Goal: Navigation & Orientation: Find specific page/section

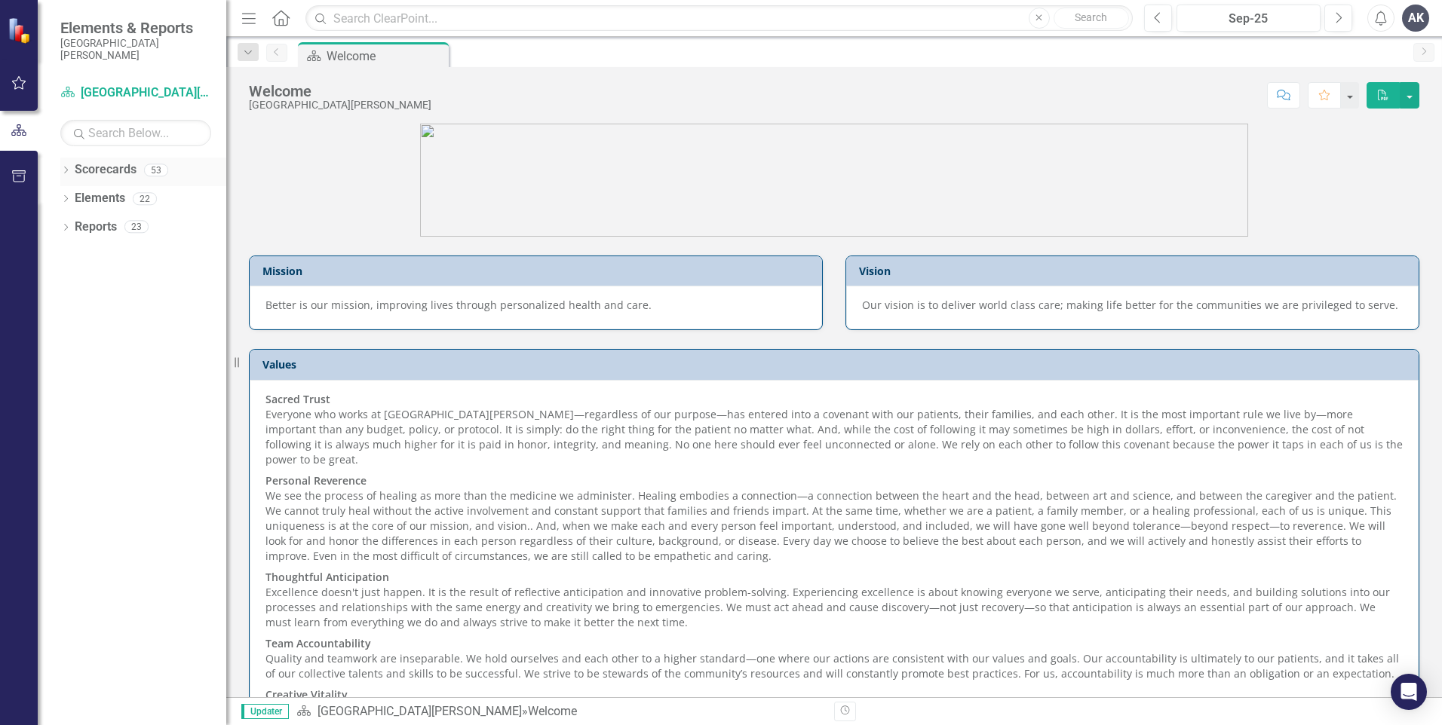
click at [66, 167] on icon "Dropdown" at bounding box center [65, 171] width 11 height 8
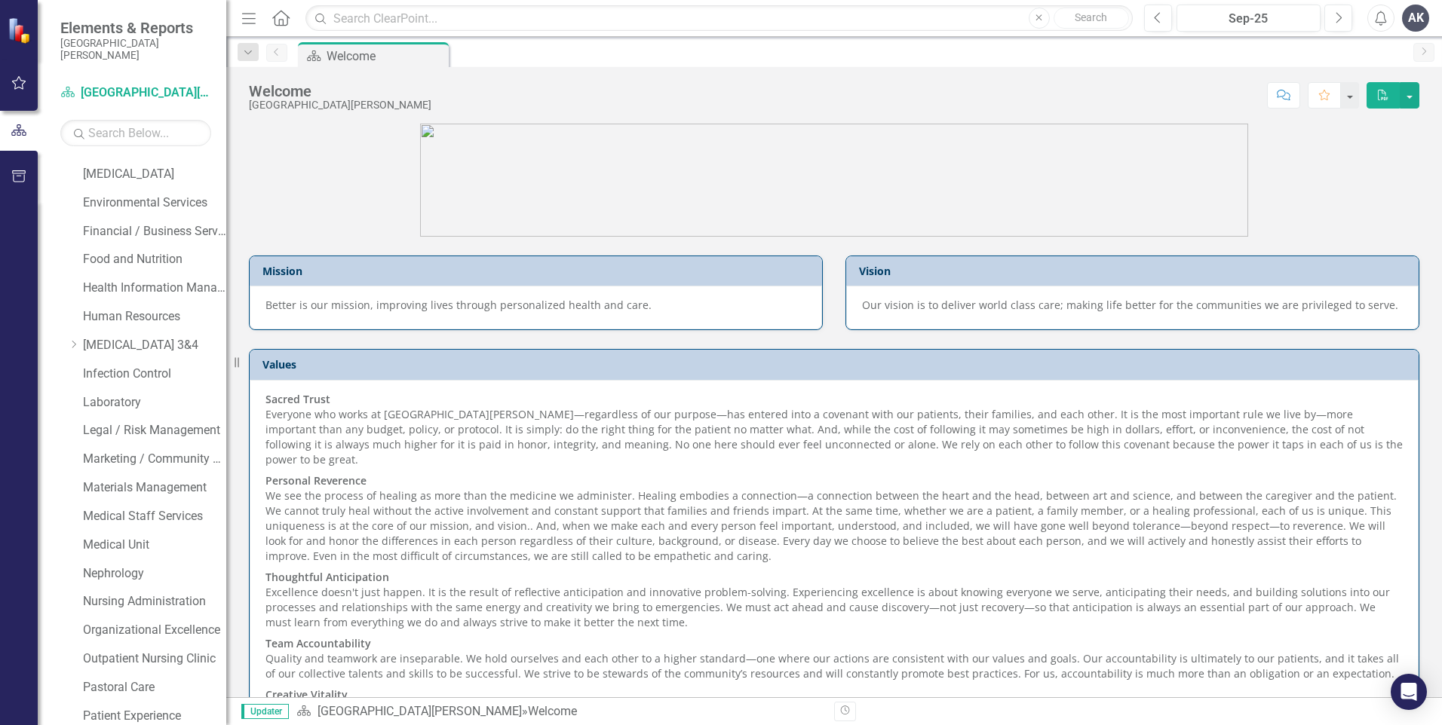
scroll to position [528, 0]
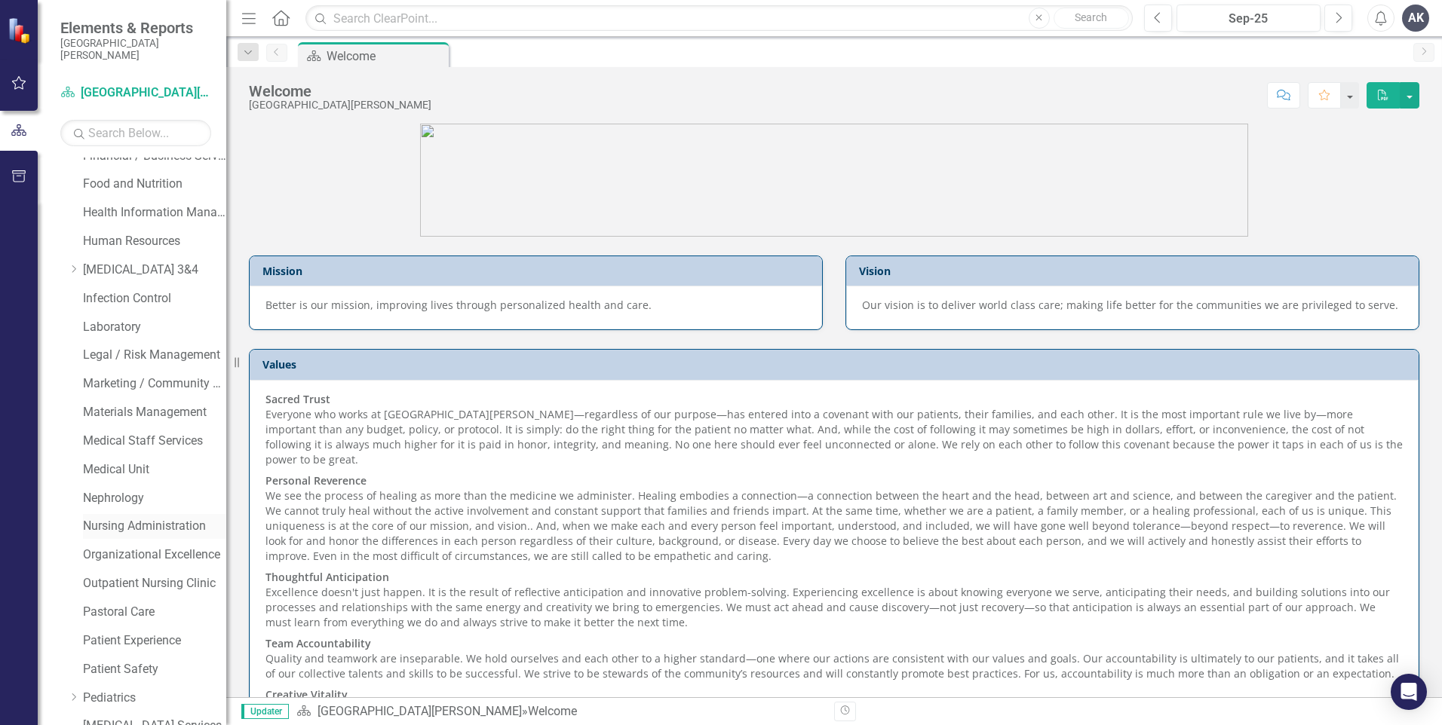
click at [146, 523] on link "Nursing Administration" at bounding box center [154, 526] width 143 height 17
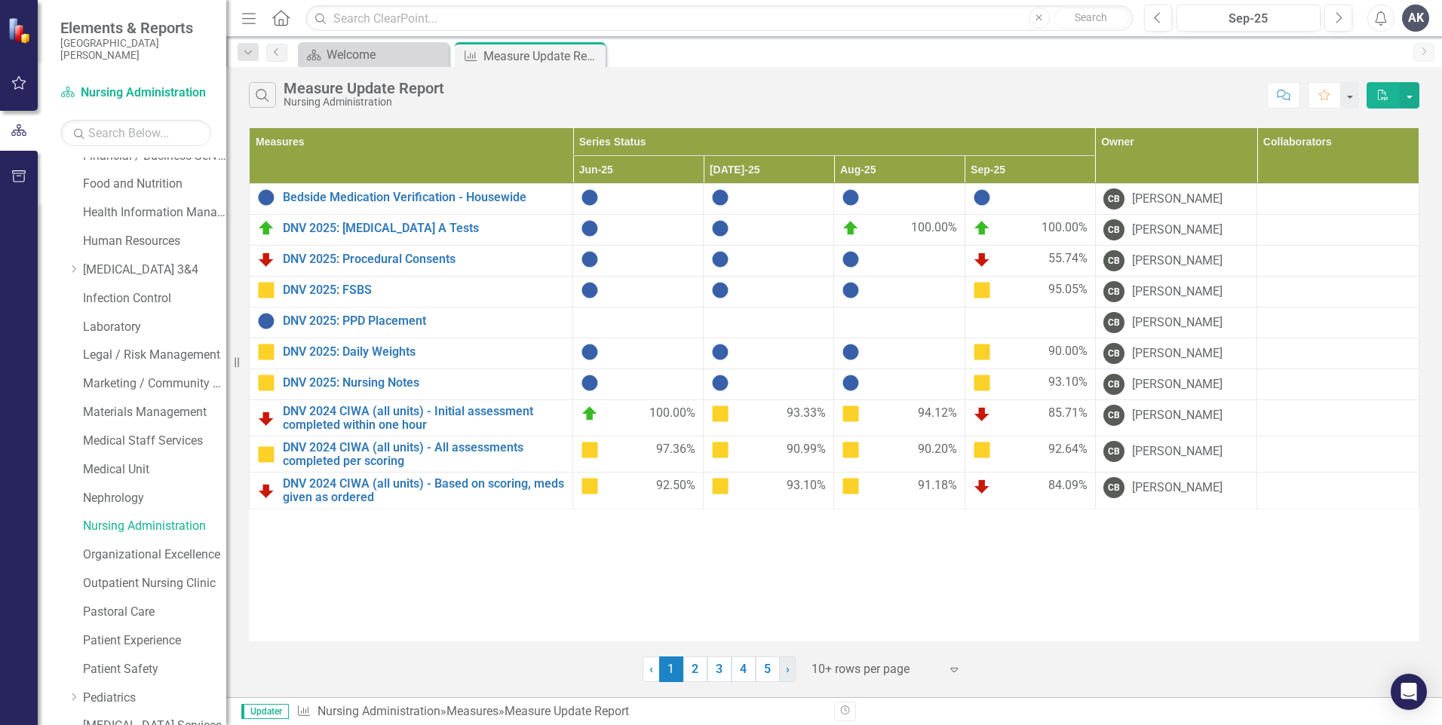
click at [786, 661] on link "› Next" at bounding box center [787, 670] width 17 height 26
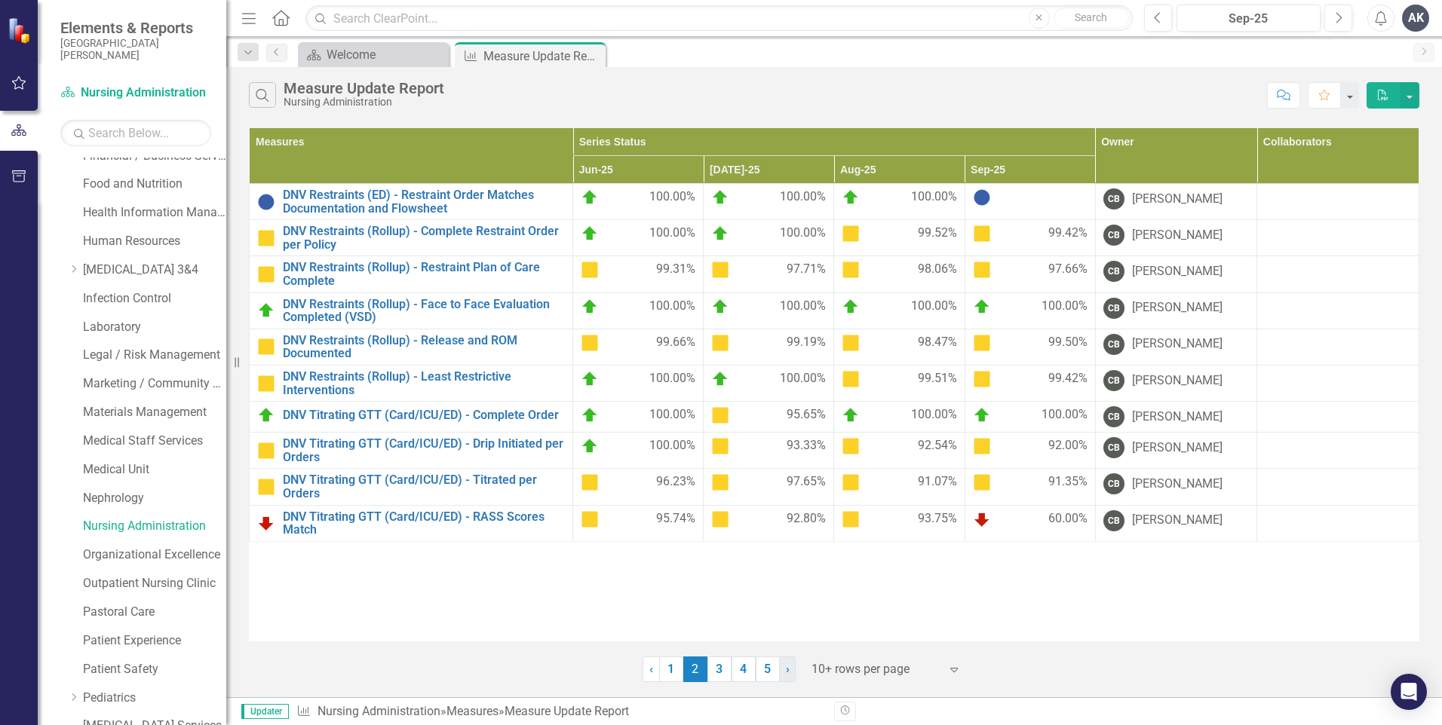
click at [790, 671] on link "› Next" at bounding box center [787, 670] width 17 height 26
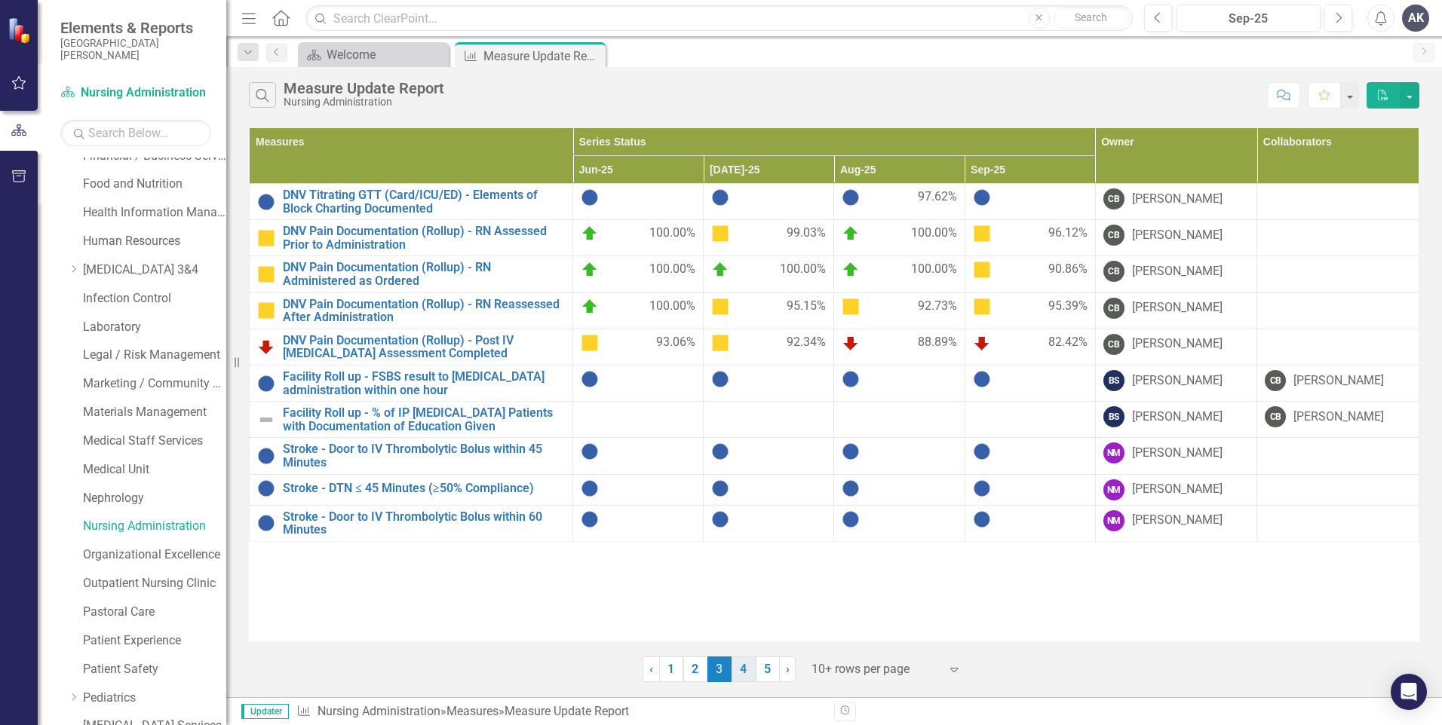
click at [744, 673] on link "4" at bounding box center [743, 670] width 24 height 26
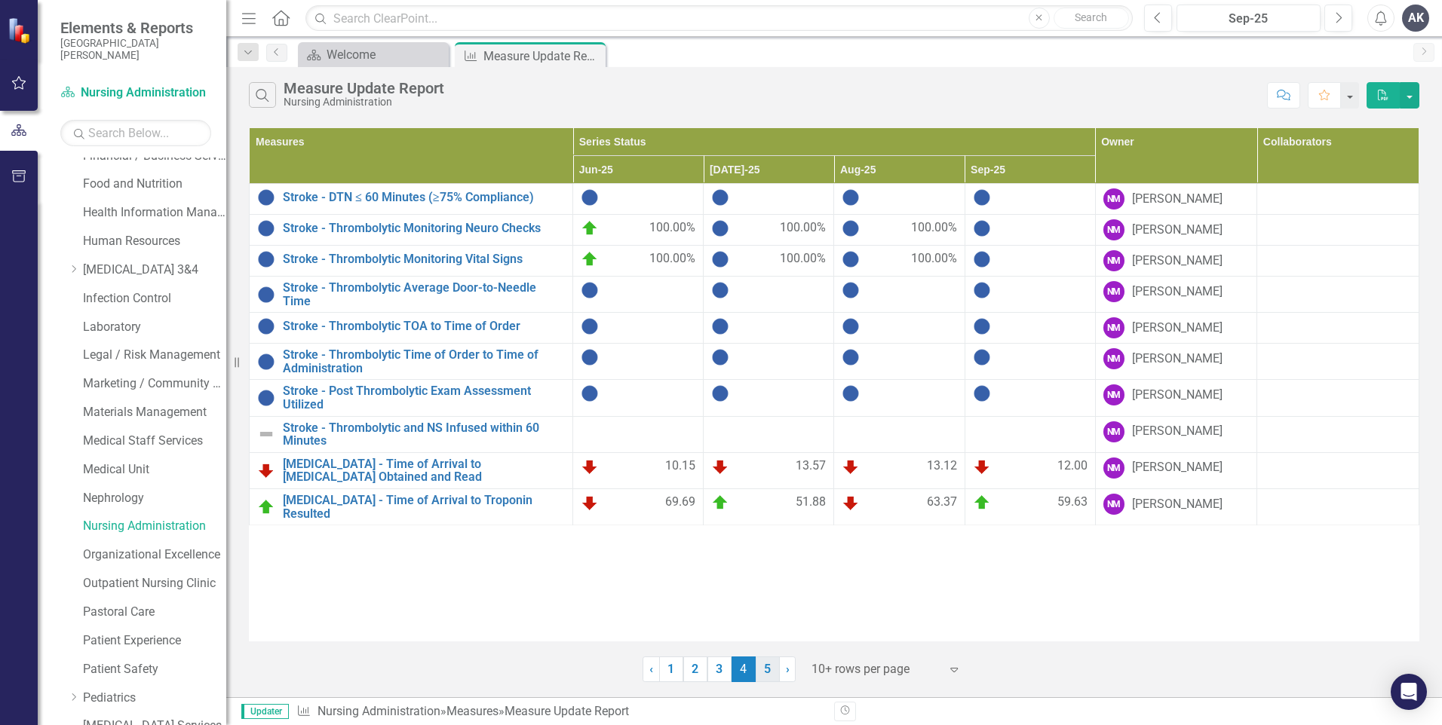
click at [765, 665] on link "5" at bounding box center [768, 670] width 24 height 26
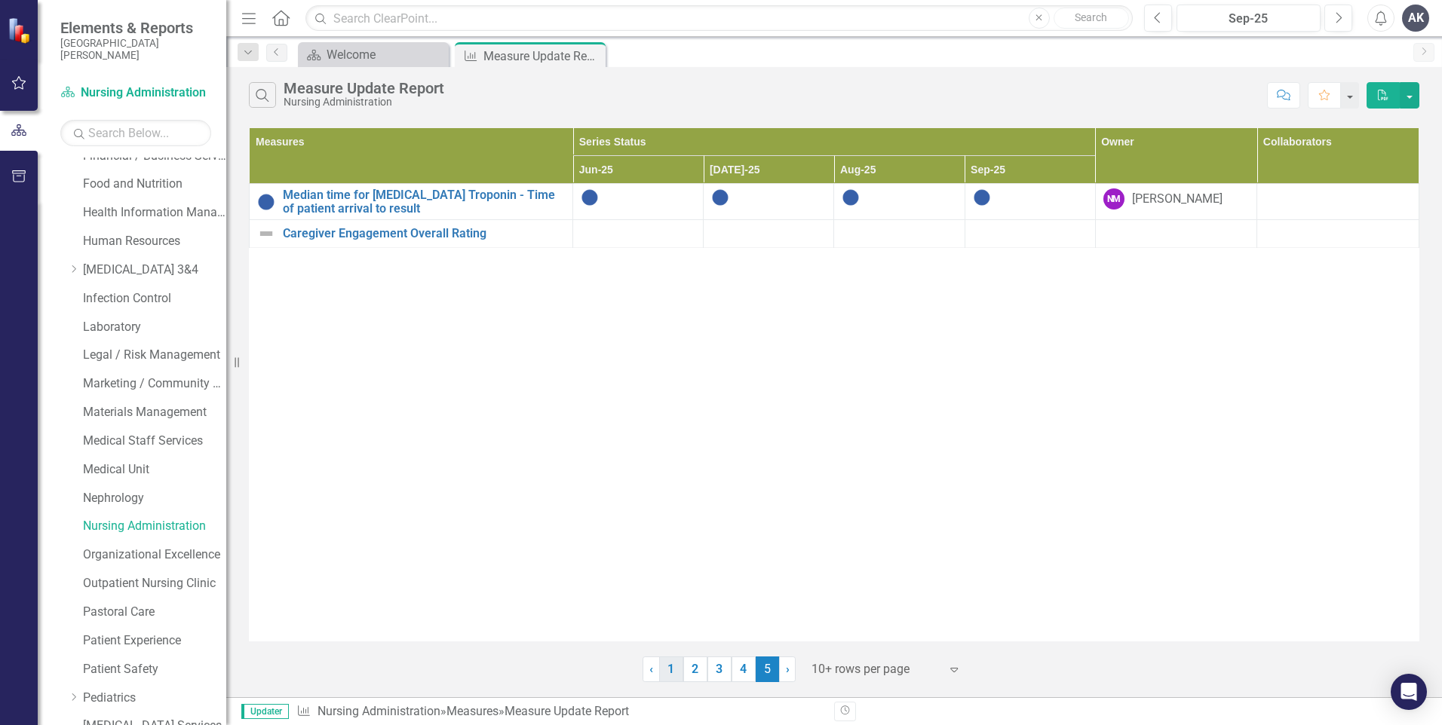
click at [676, 674] on link "1" at bounding box center [671, 670] width 24 height 26
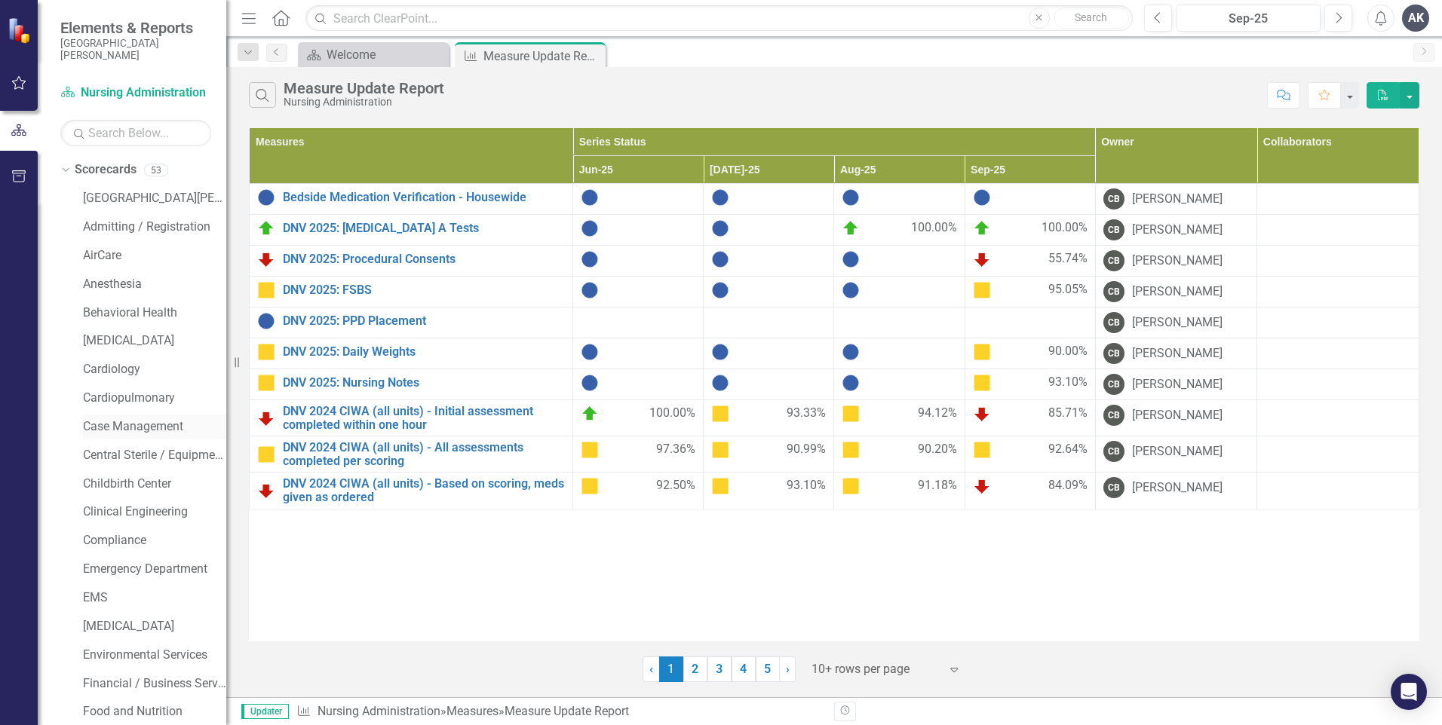
click at [146, 428] on link "Case Management" at bounding box center [154, 427] width 143 height 17
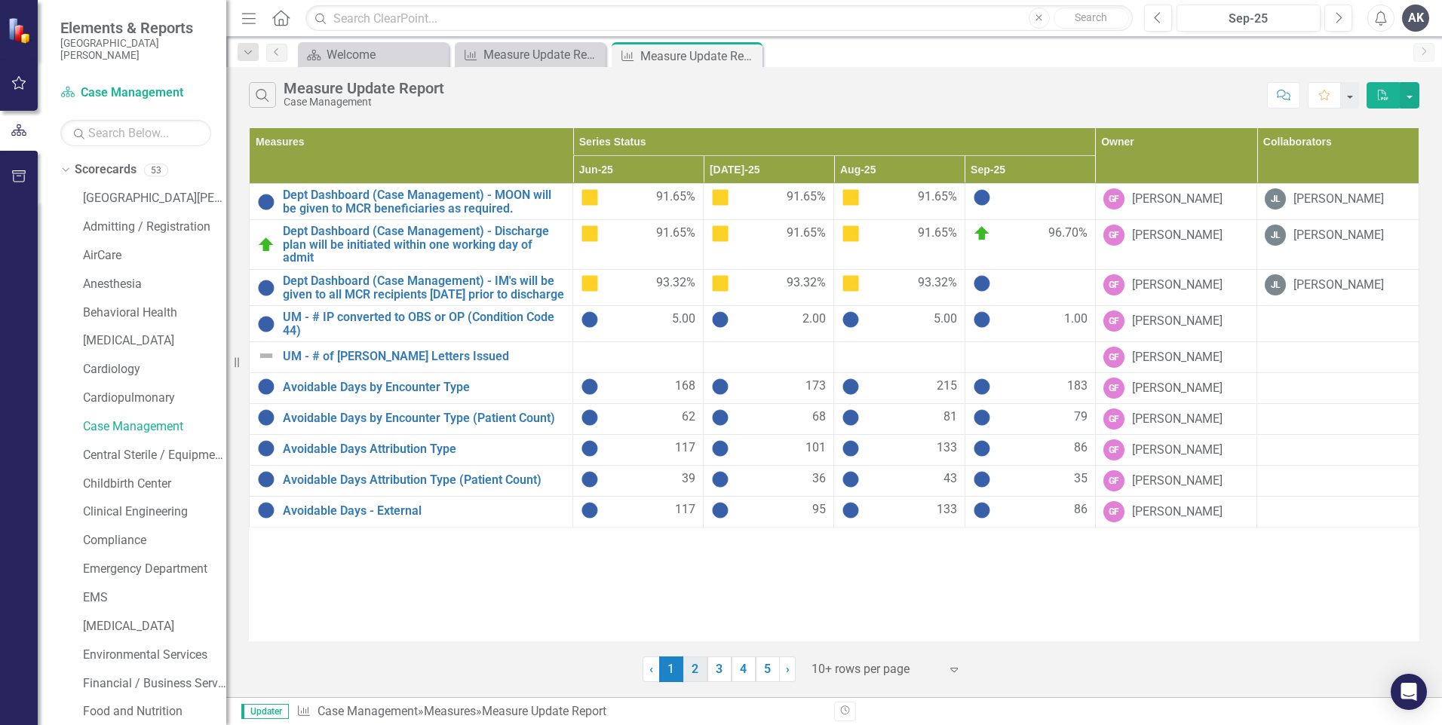
click at [693, 668] on link "2" at bounding box center [695, 670] width 24 height 26
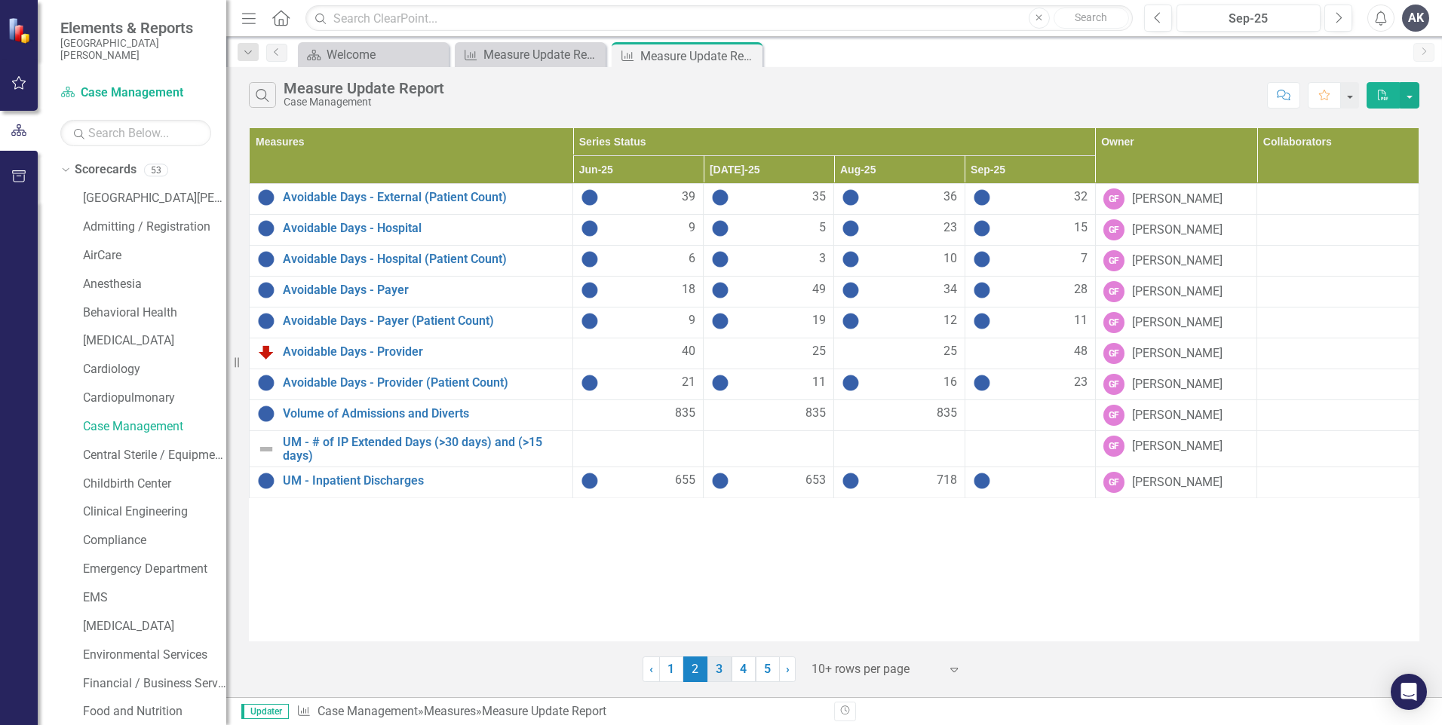
click at [719, 669] on link "3" at bounding box center [719, 670] width 24 height 26
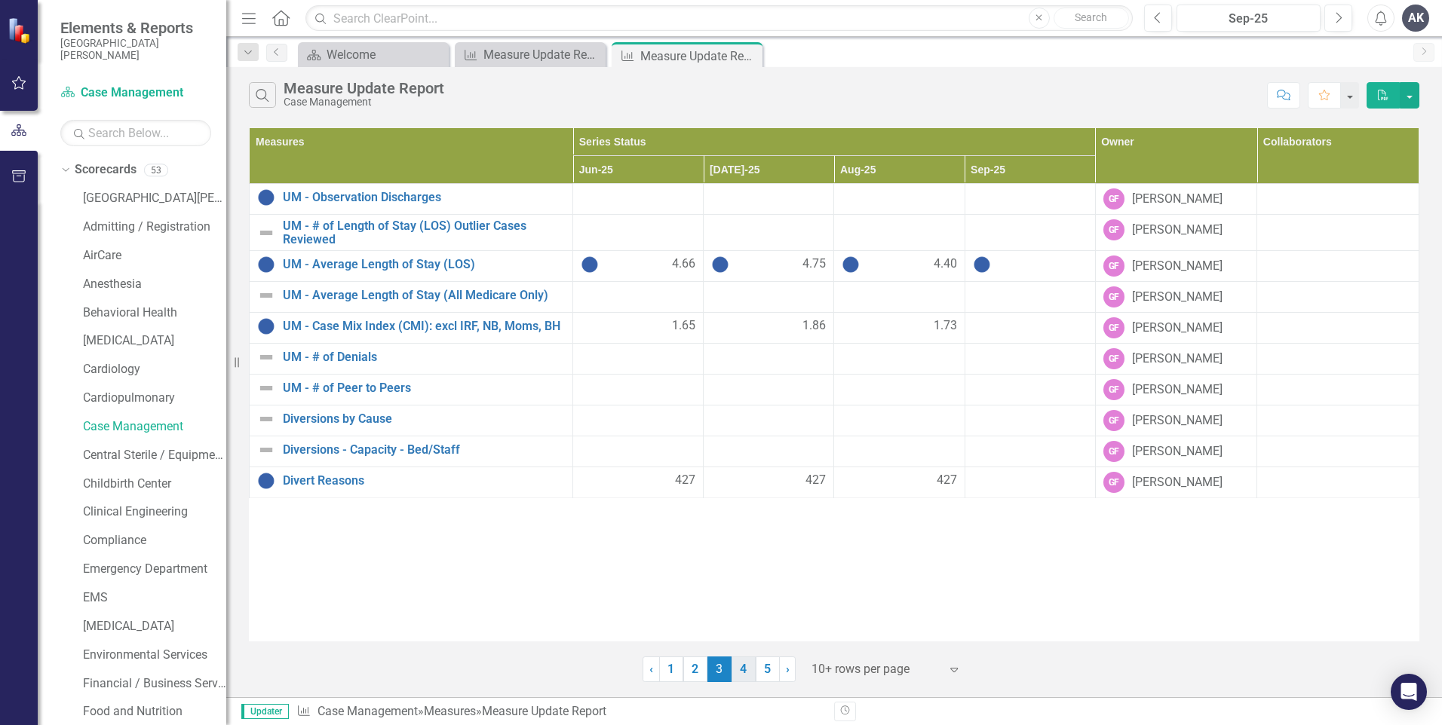
click at [746, 672] on link "4" at bounding box center [743, 670] width 24 height 26
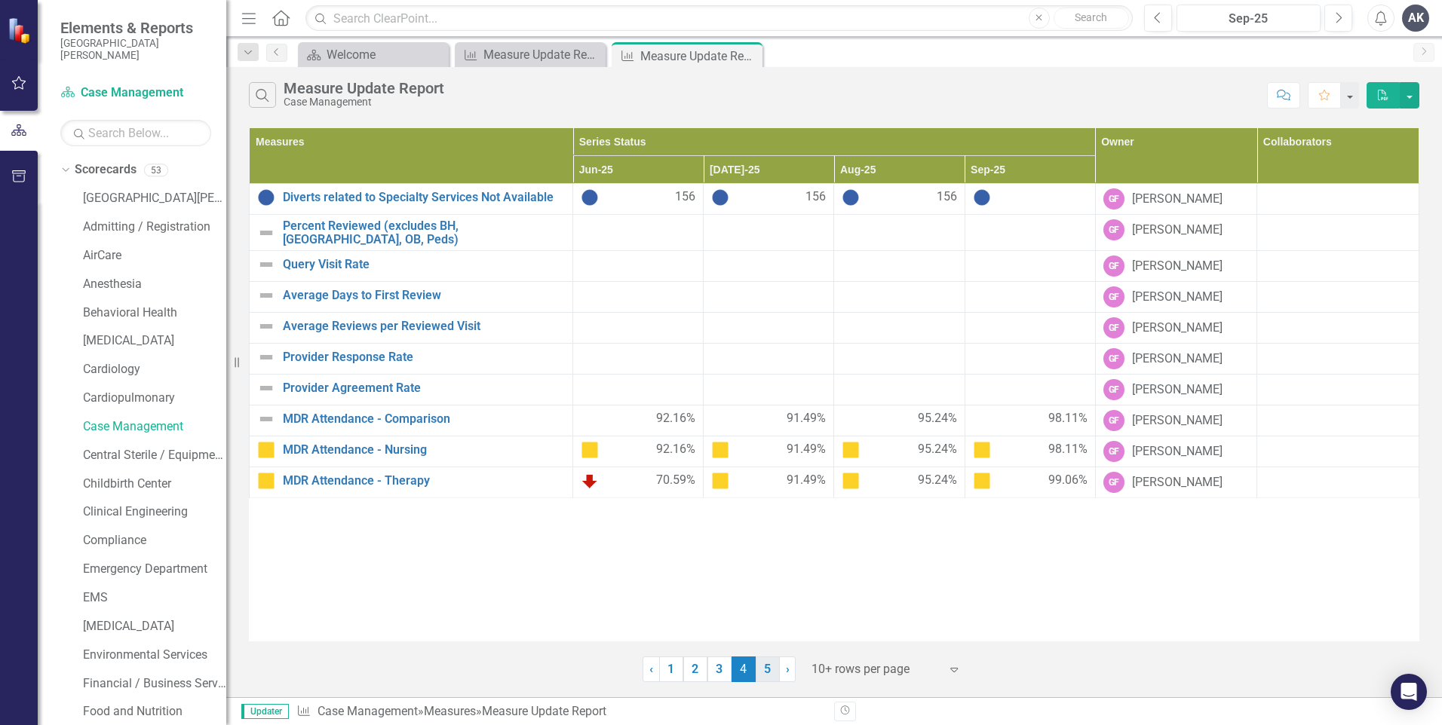
click at [760, 670] on link "5" at bounding box center [768, 670] width 24 height 26
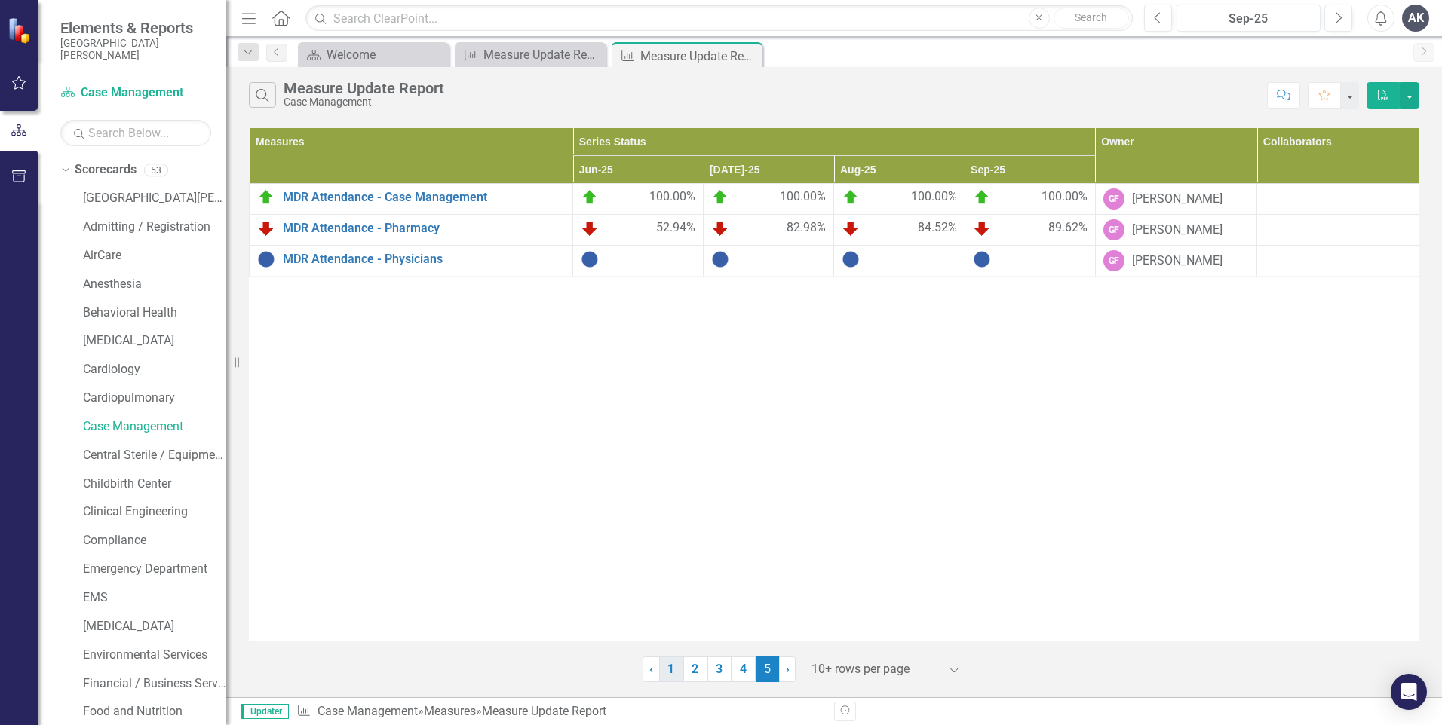
click at [670, 673] on link "1" at bounding box center [671, 670] width 24 height 26
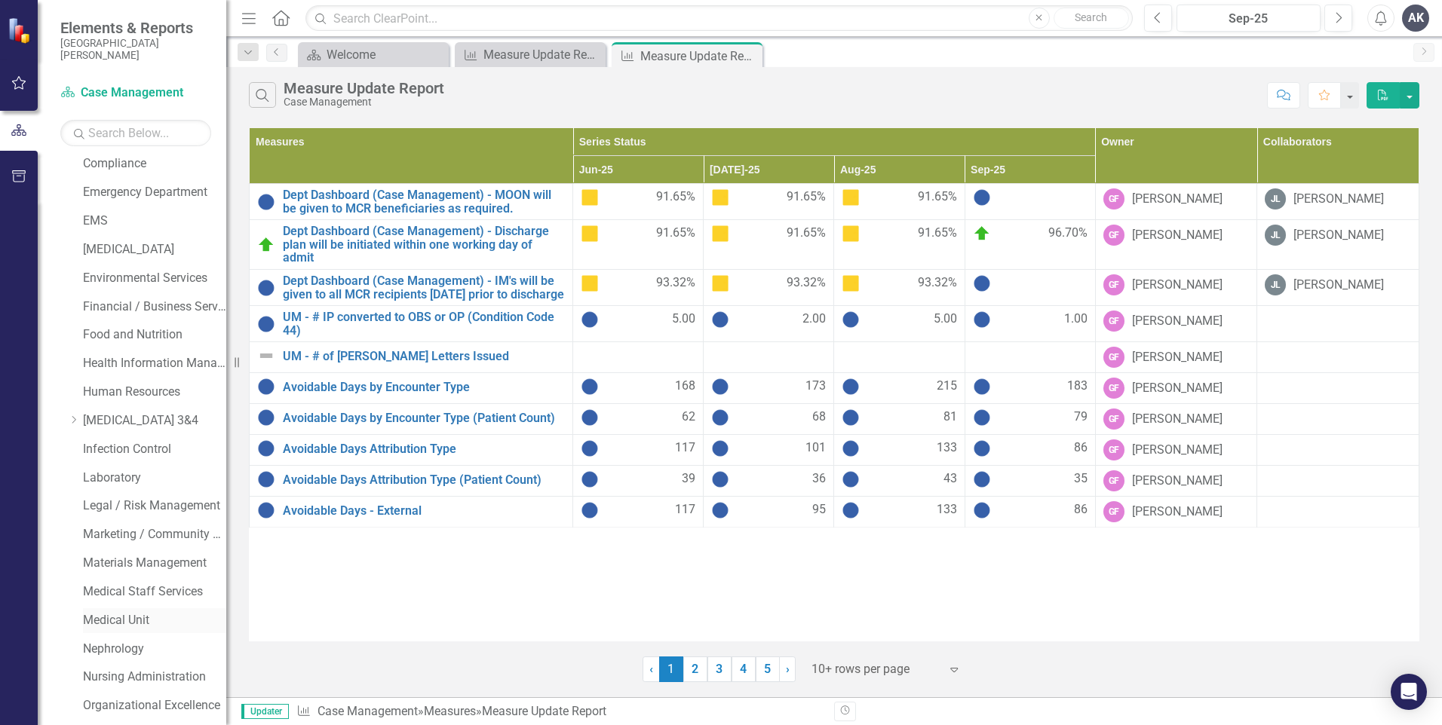
scroll to position [452, 0]
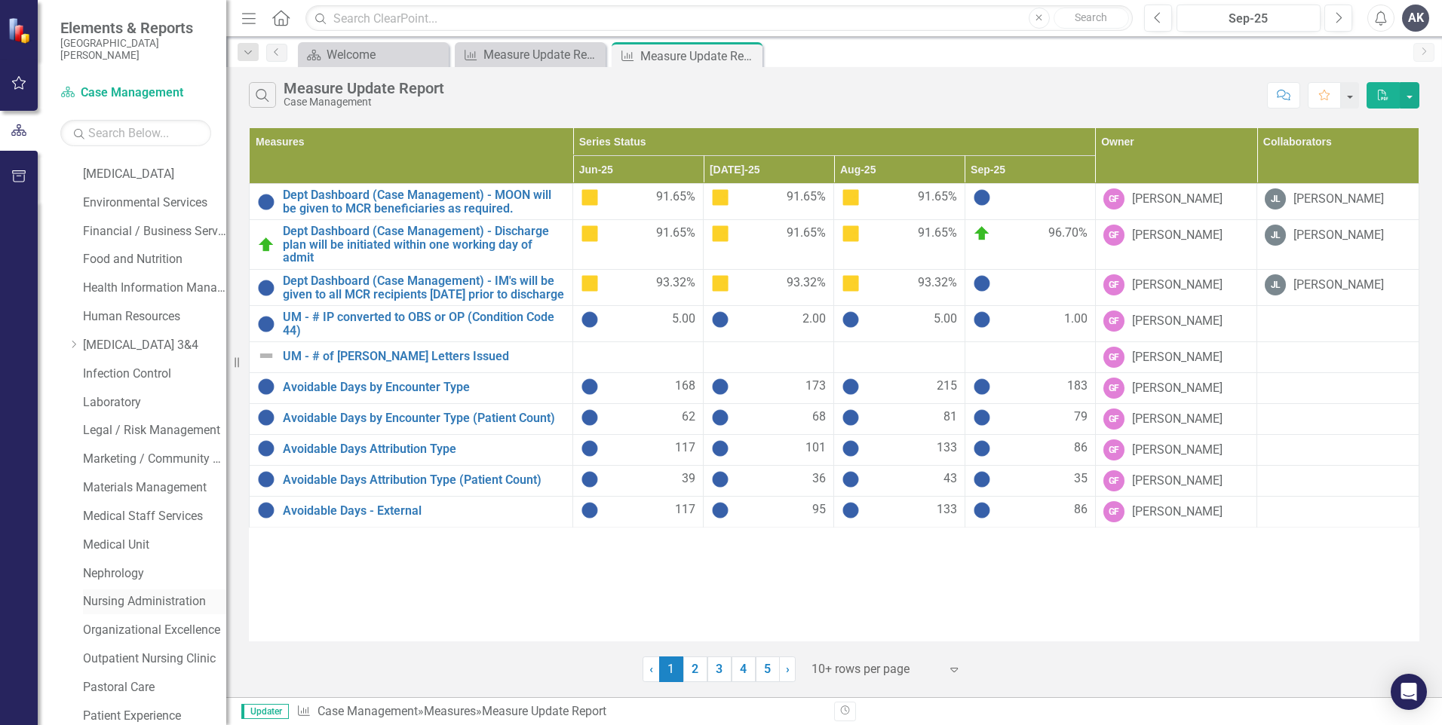
click at [121, 606] on link "Nursing Administration" at bounding box center [154, 601] width 143 height 17
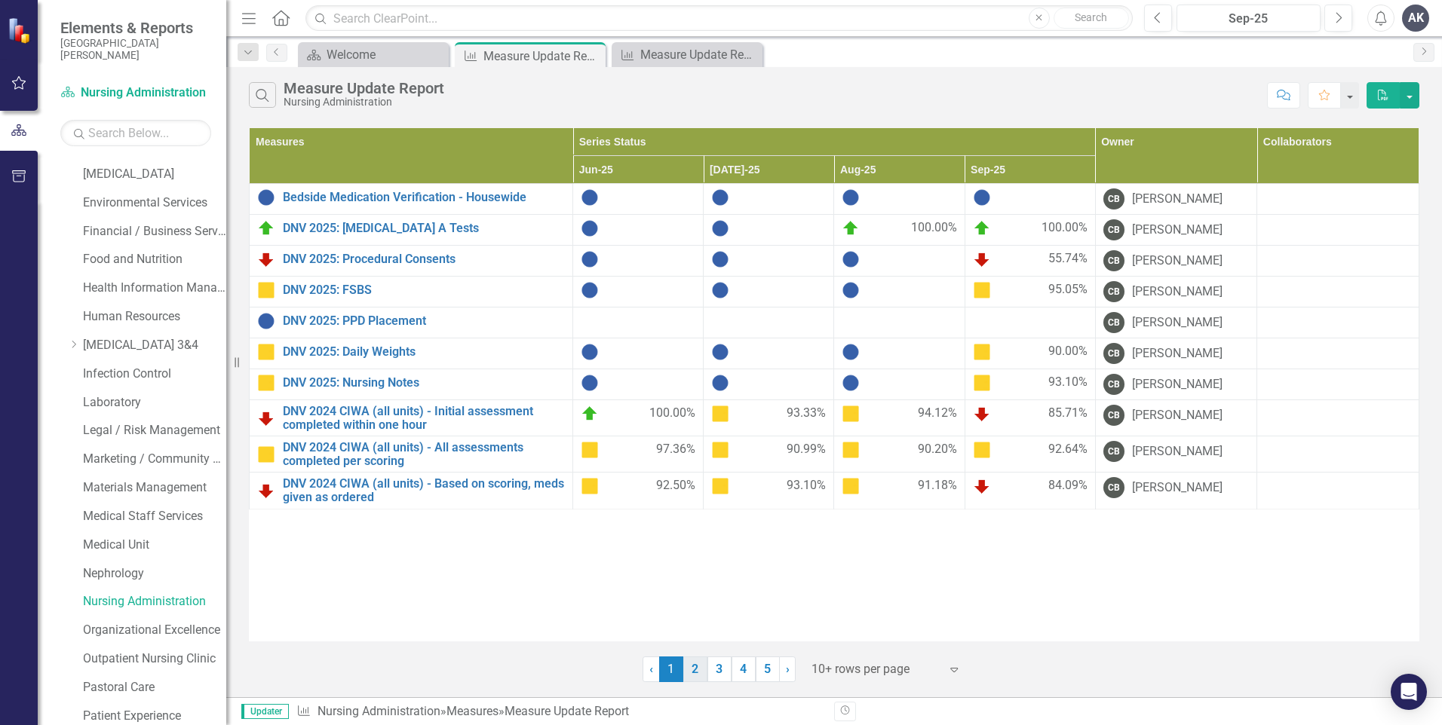
click at [693, 671] on link "2" at bounding box center [695, 670] width 24 height 26
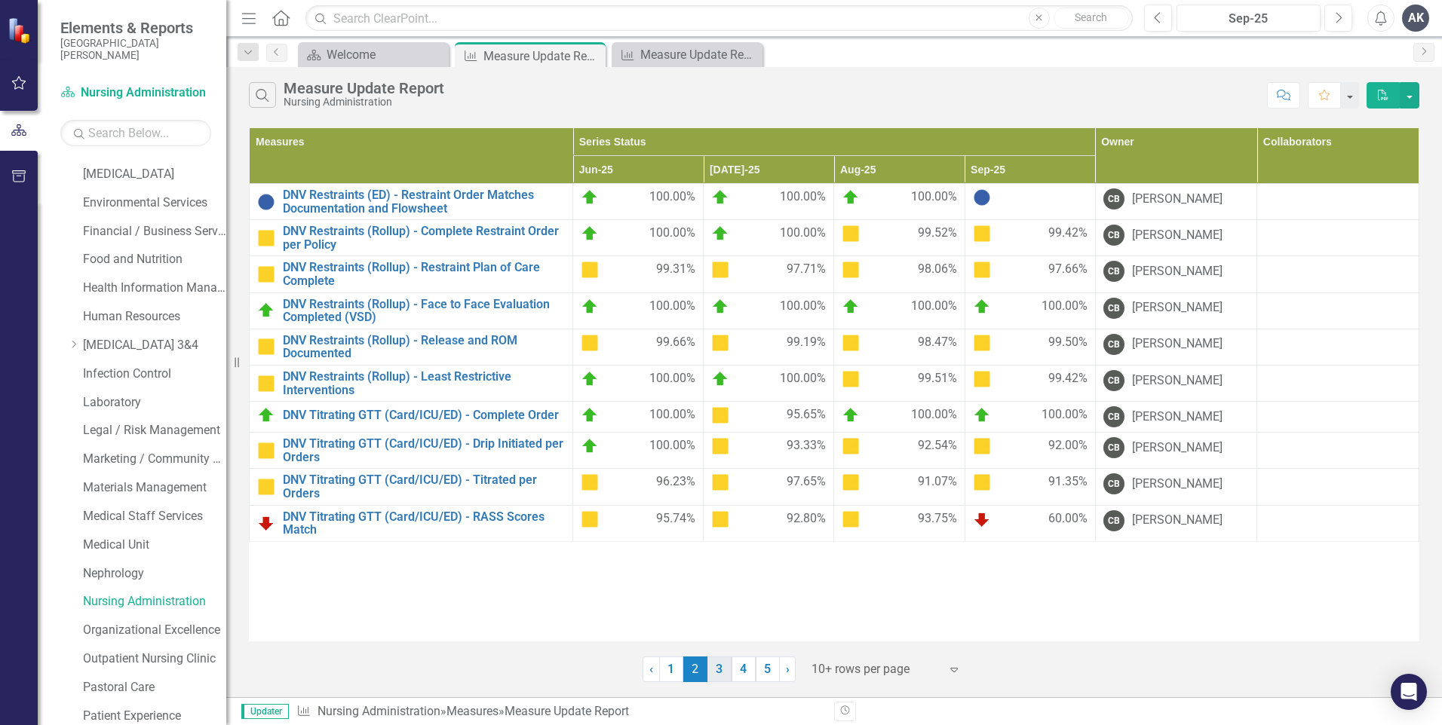
click at [716, 667] on link "3" at bounding box center [719, 670] width 24 height 26
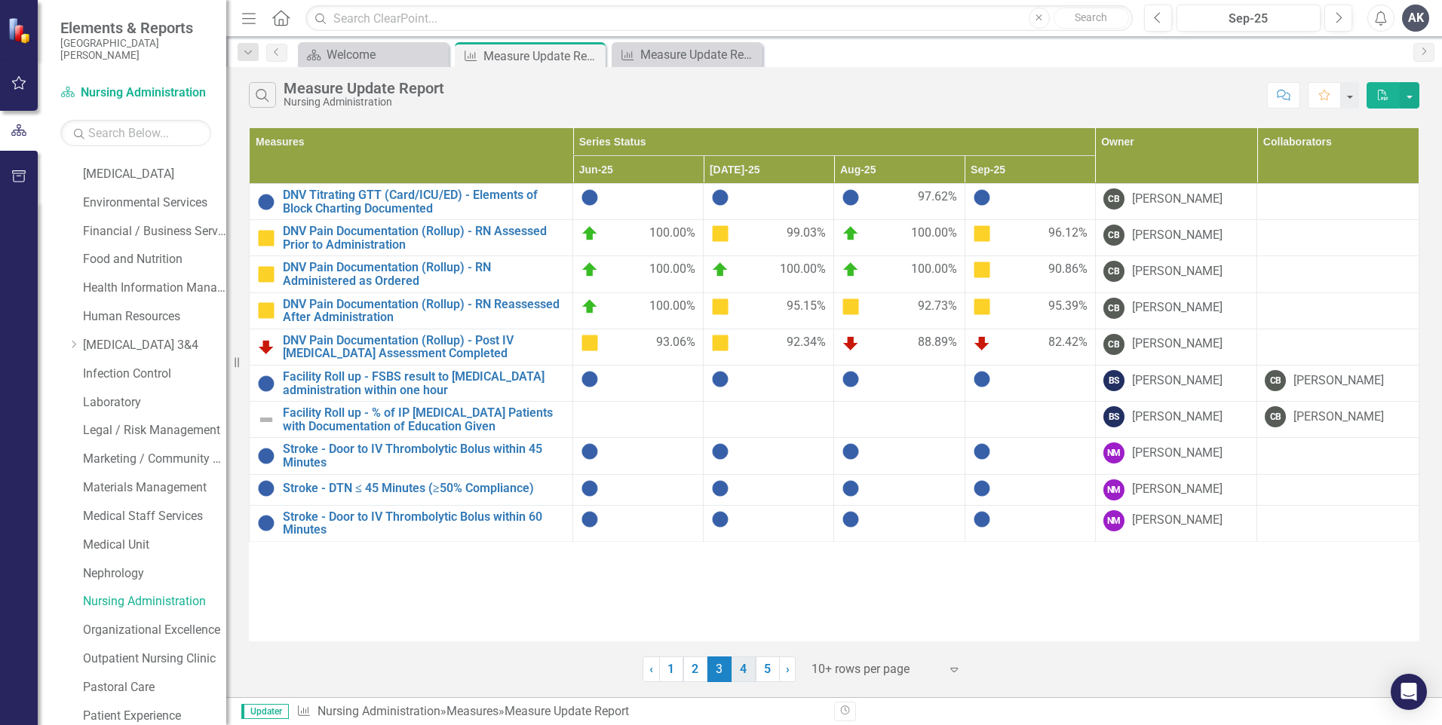
click at [747, 678] on link "4" at bounding box center [743, 670] width 24 height 26
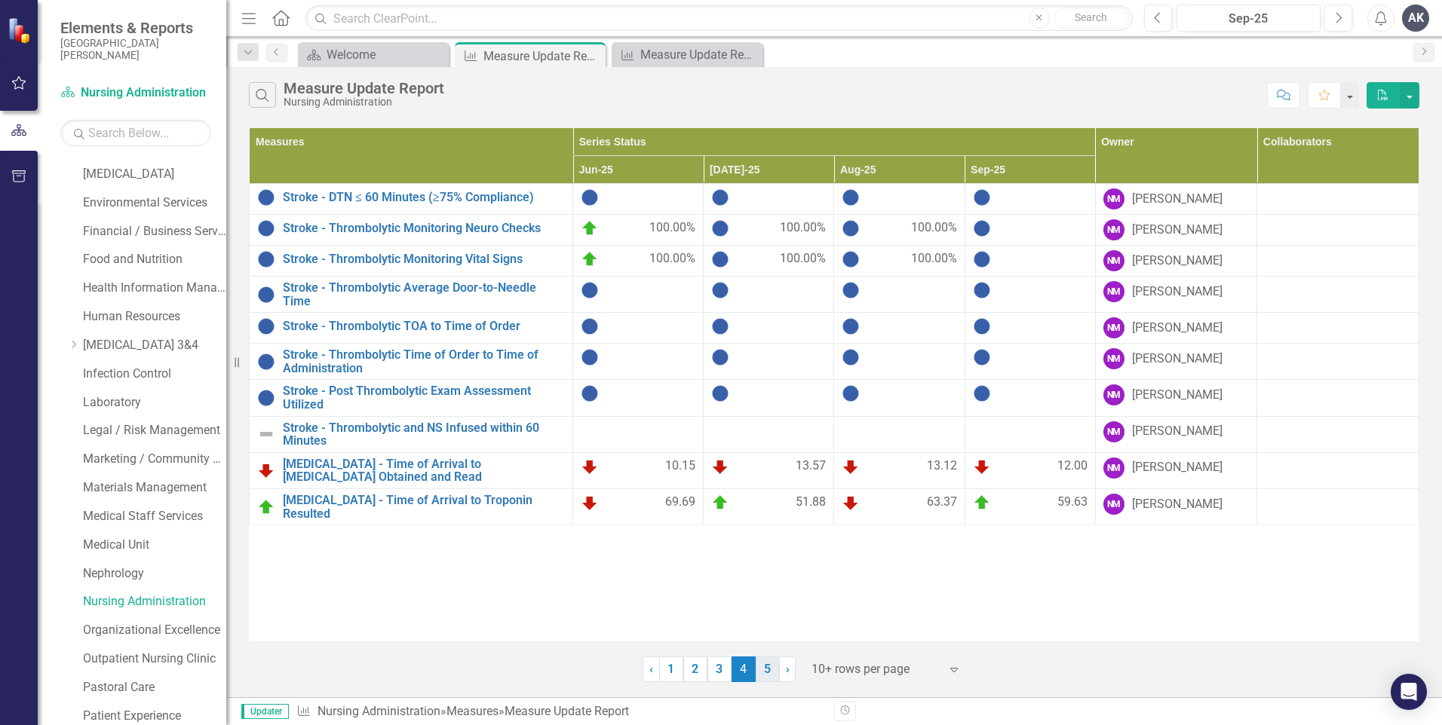
click at [765, 673] on link "5" at bounding box center [768, 670] width 24 height 26
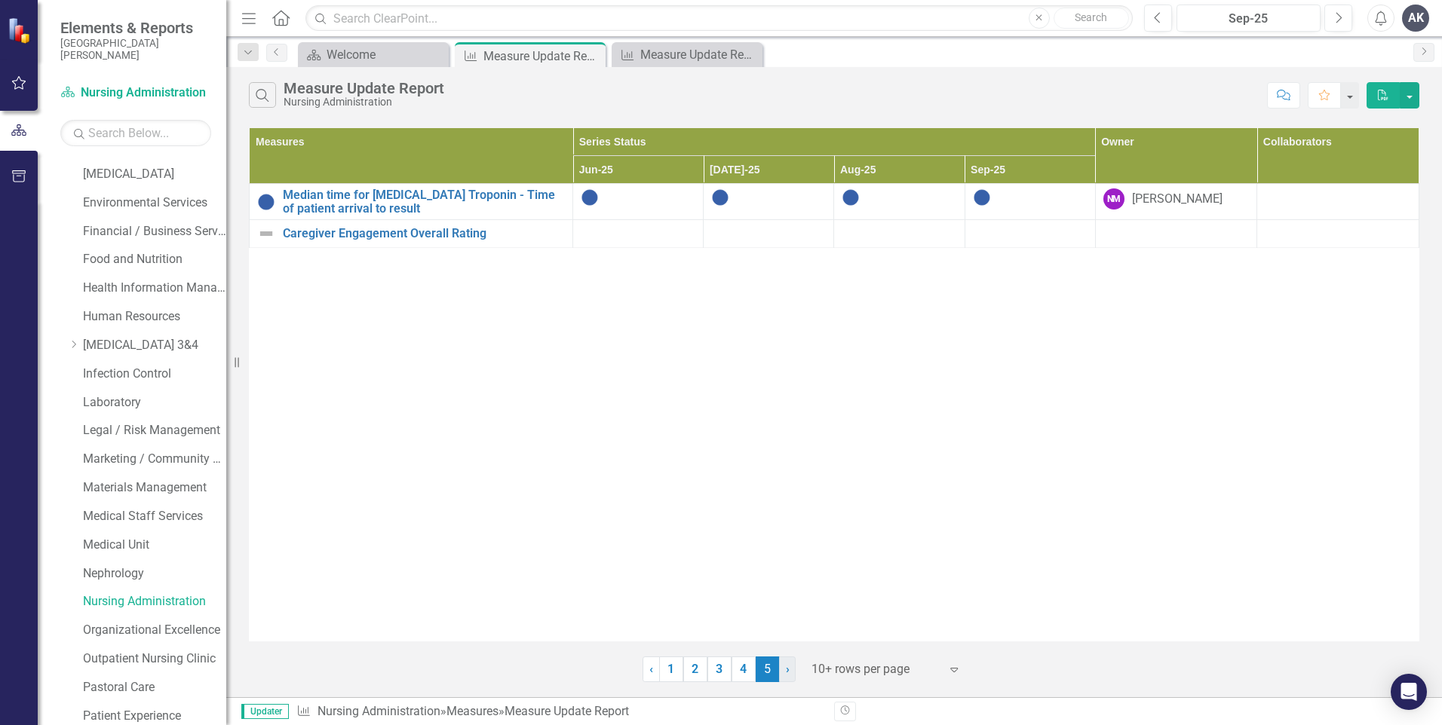
click at [789, 673] on span "›" at bounding box center [788, 669] width 4 height 14
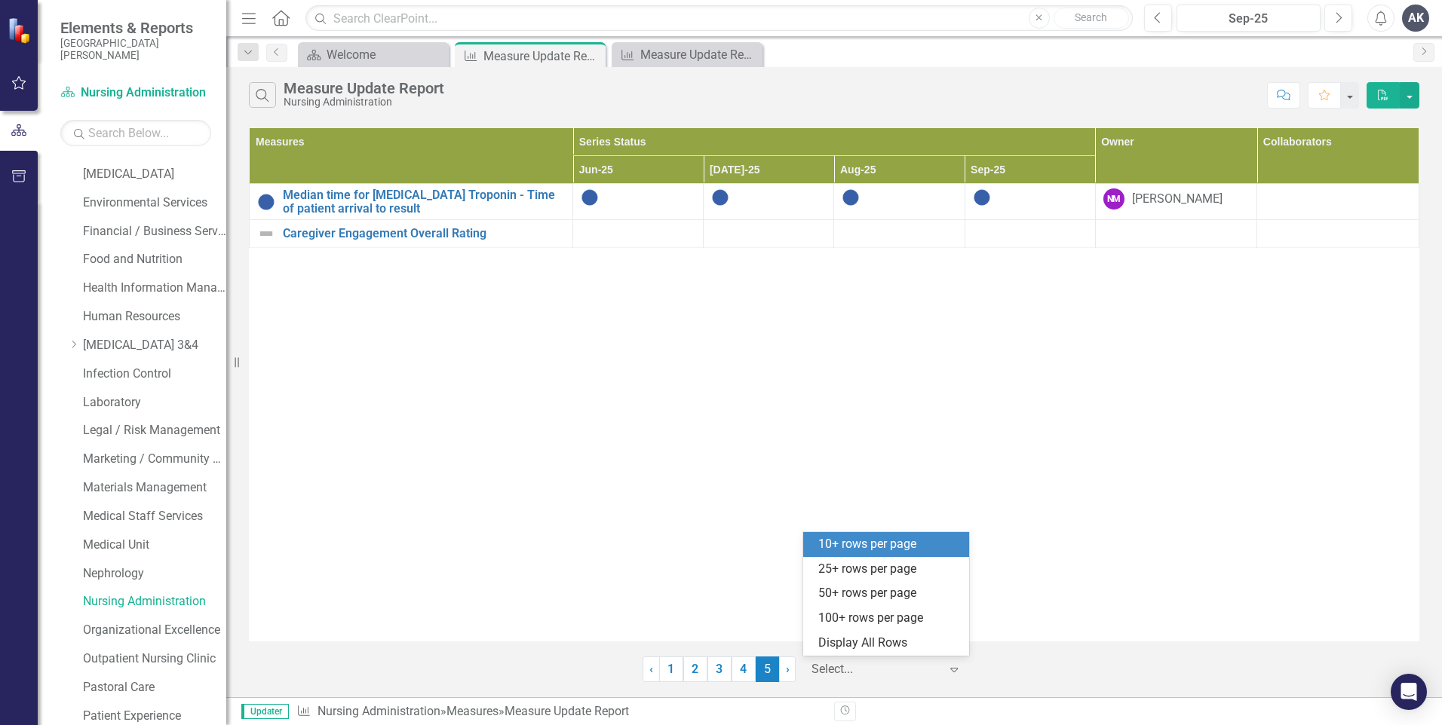
click at [950, 666] on icon "Expand" at bounding box center [953, 670] width 15 height 12
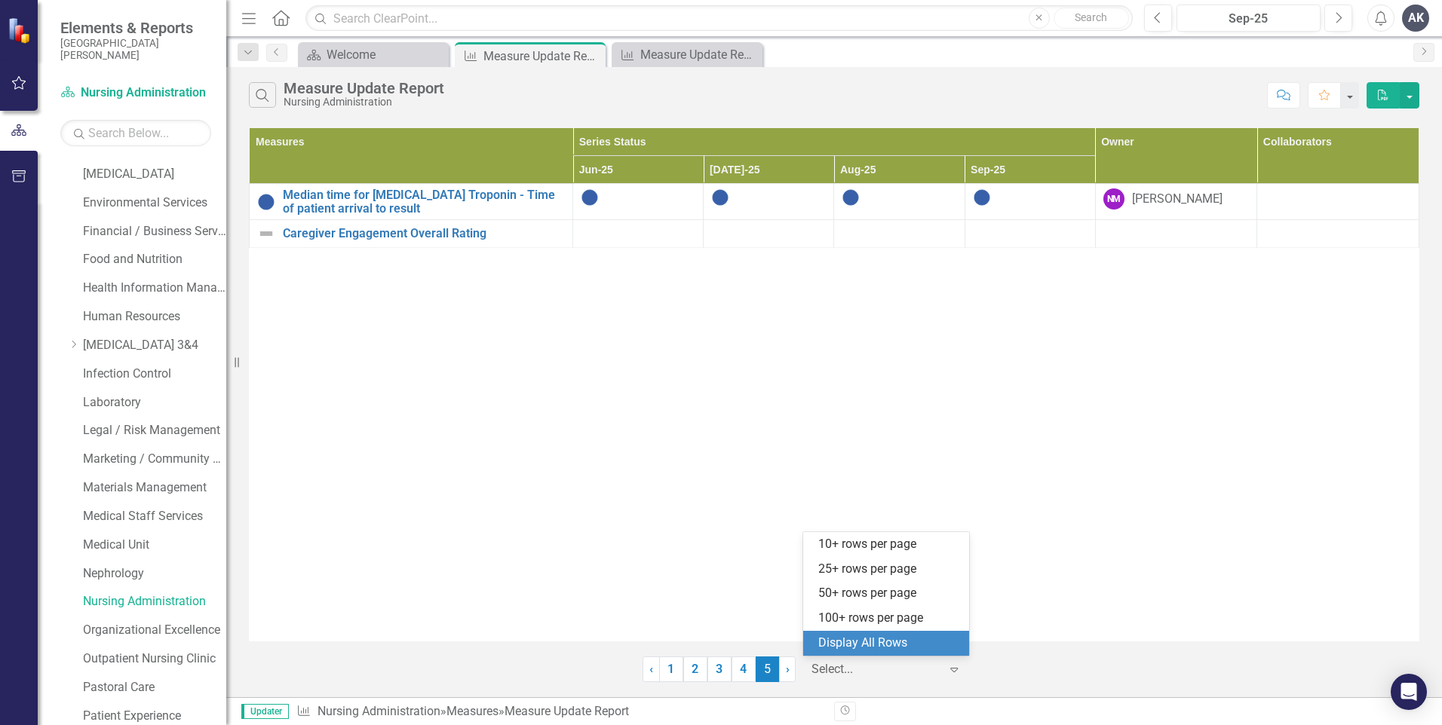
click at [890, 639] on div "Display All Rows" at bounding box center [889, 643] width 142 height 17
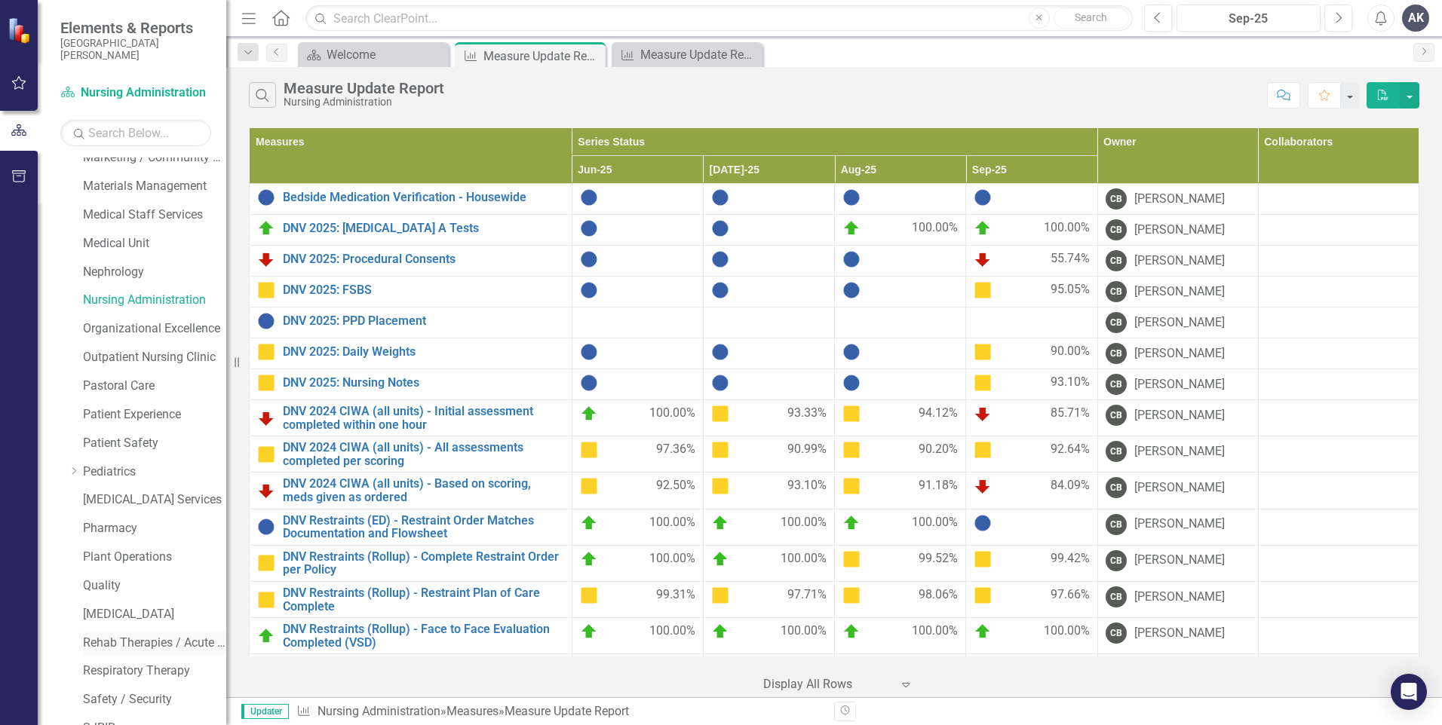
scroll to position [830, 0]
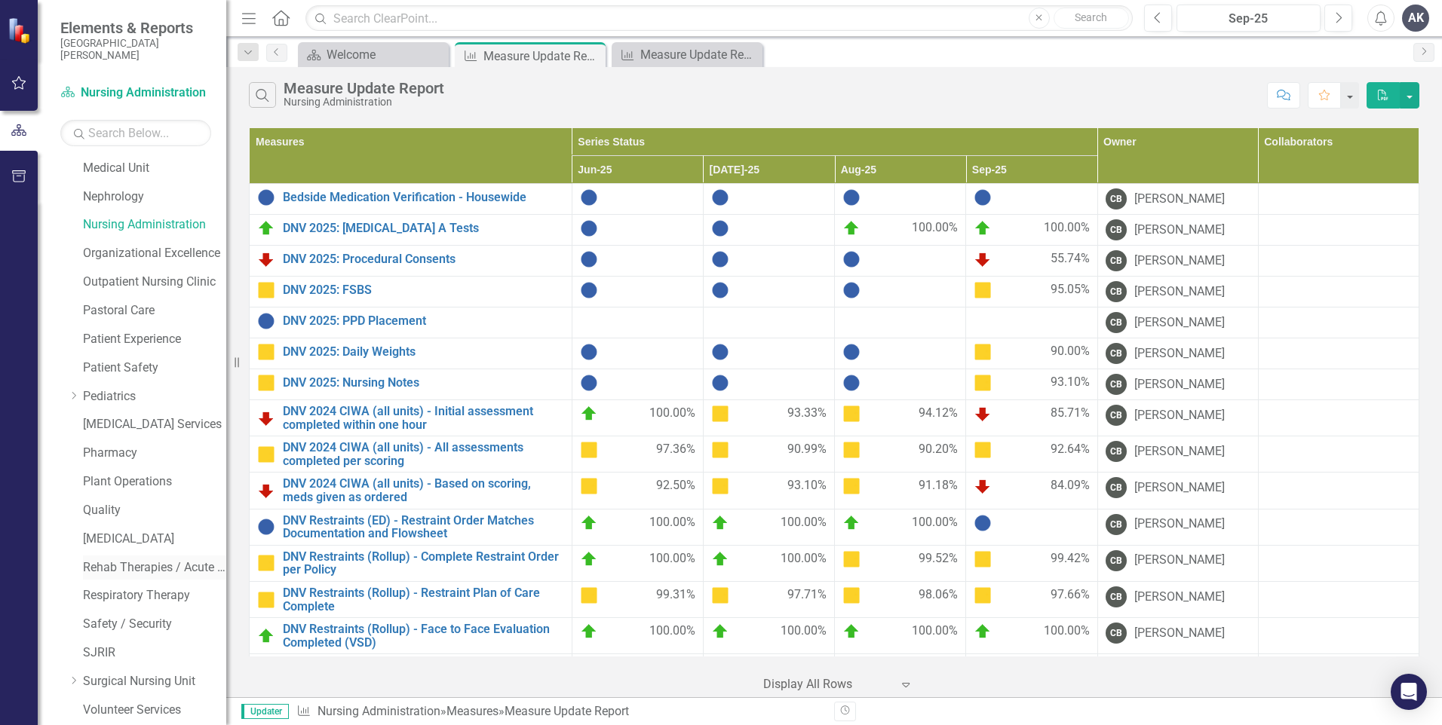
click at [149, 574] on link "Rehab Therapies / Acute Wound Care" at bounding box center [154, 568] width 143 height 17
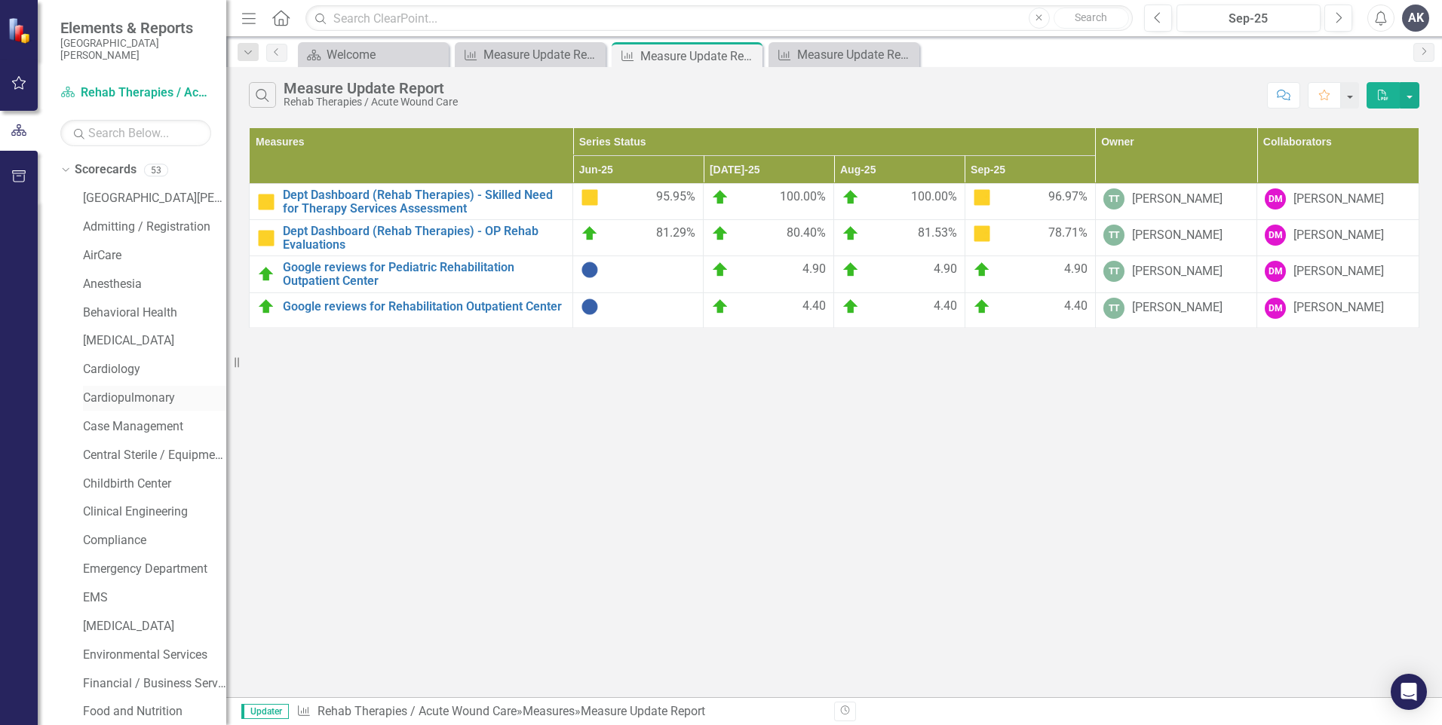
click at [147, 398] on link "Cardiopulmonary" at bounding box center [154, 398] width 143 height 17
